Goal: Navigation & Orientation: Find specific page/section

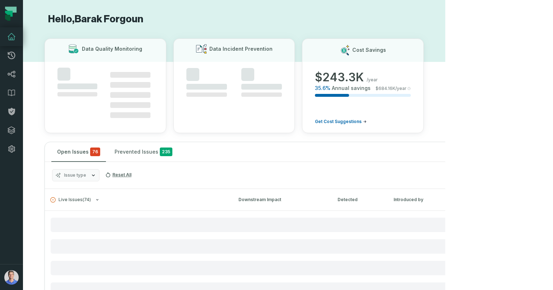
click at [10, 276] on img "button" at bounding box center [11, 277] width 14 height 14
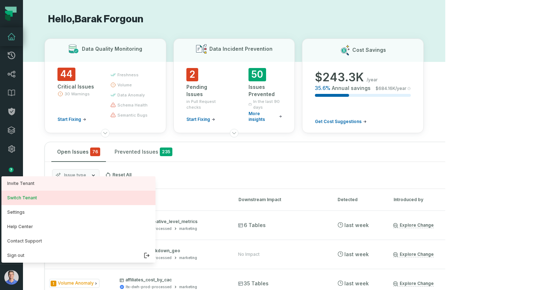
click at [40, 195] on button "Switch Tenant" at bounding box center [78, 197] width 154 height 14
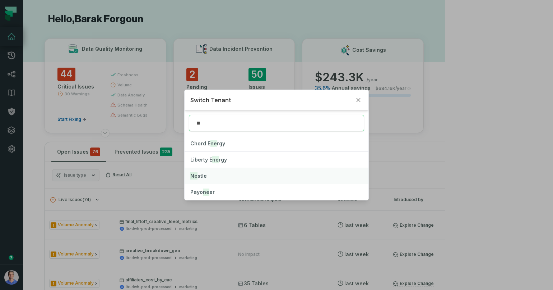
type input "**"
click at [207, 173] on button "Ne stle" at bounding box center [277, 176] width 184 height 16
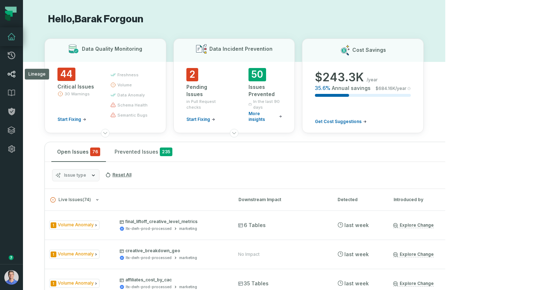
click at [18, 74] on link "Lineage" at bounding box center [11, 74] width 23 height 19
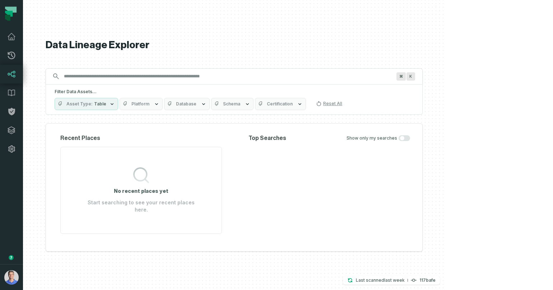
click at [149, 107] on span "Platform" at bounding box center [140, 104] width 18 height 6
click at [423, 57] on div "Data Lineage Explorer Search for assets across the organization ⌘ K Filter Data…" at bounding box center [234, 145] width 377 height 290
click at [86, 42] on div at bounding box center [234, 145] width 422 height 290
